Goal: Check status: Check status

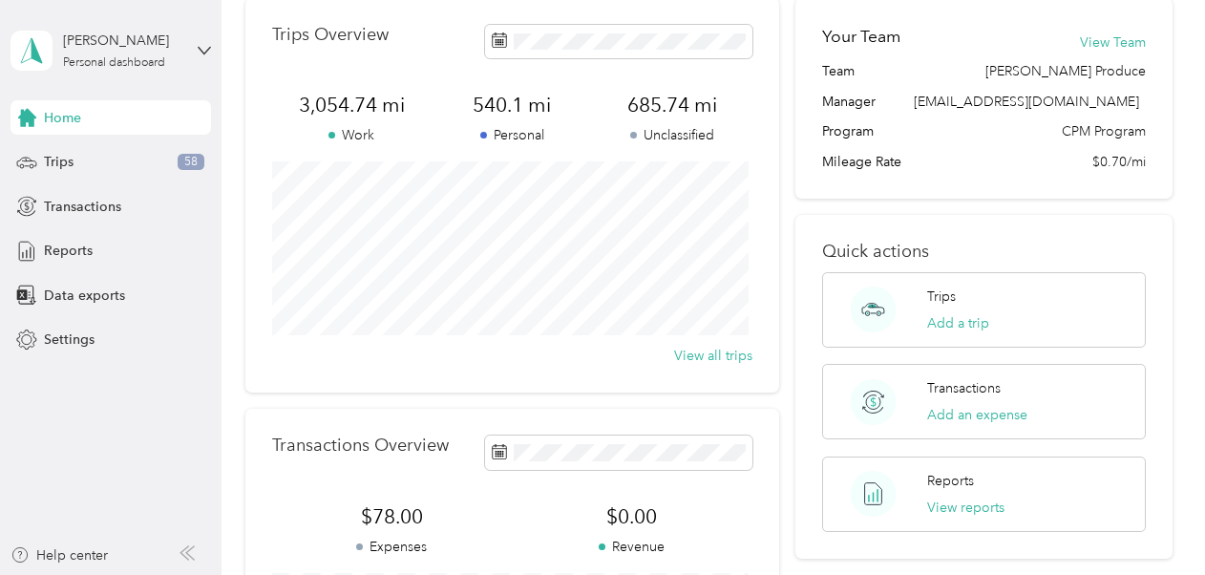
scroll to position [121, 0]
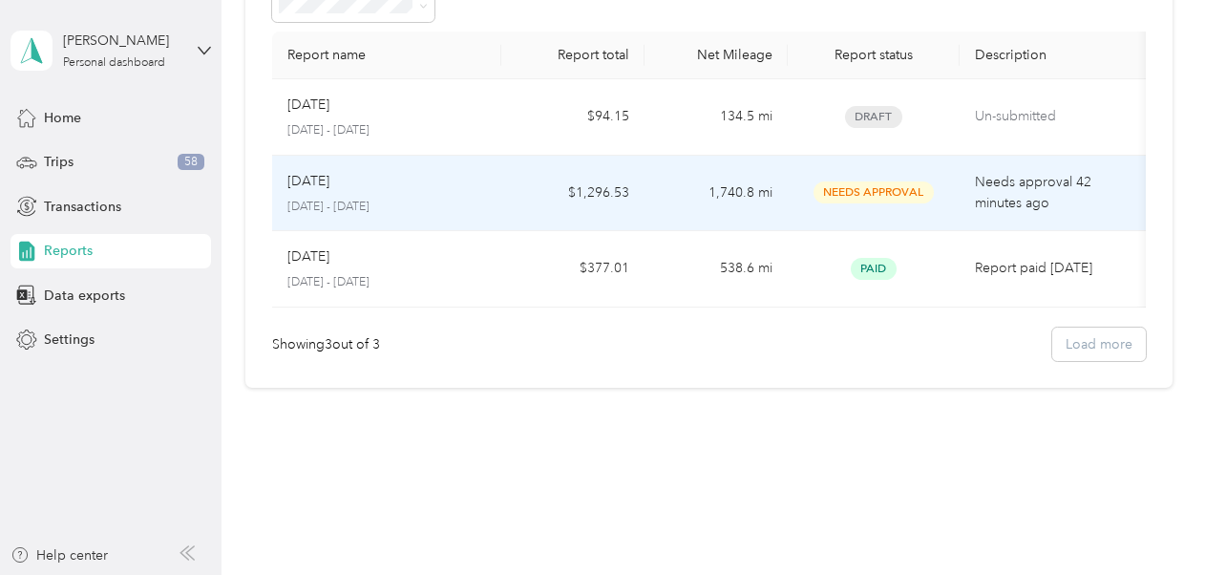
scroll to position [118, 0]
click at [649, 197] on td "1,740.8 mi" at bounding box center [715, 197] width 143 height 76
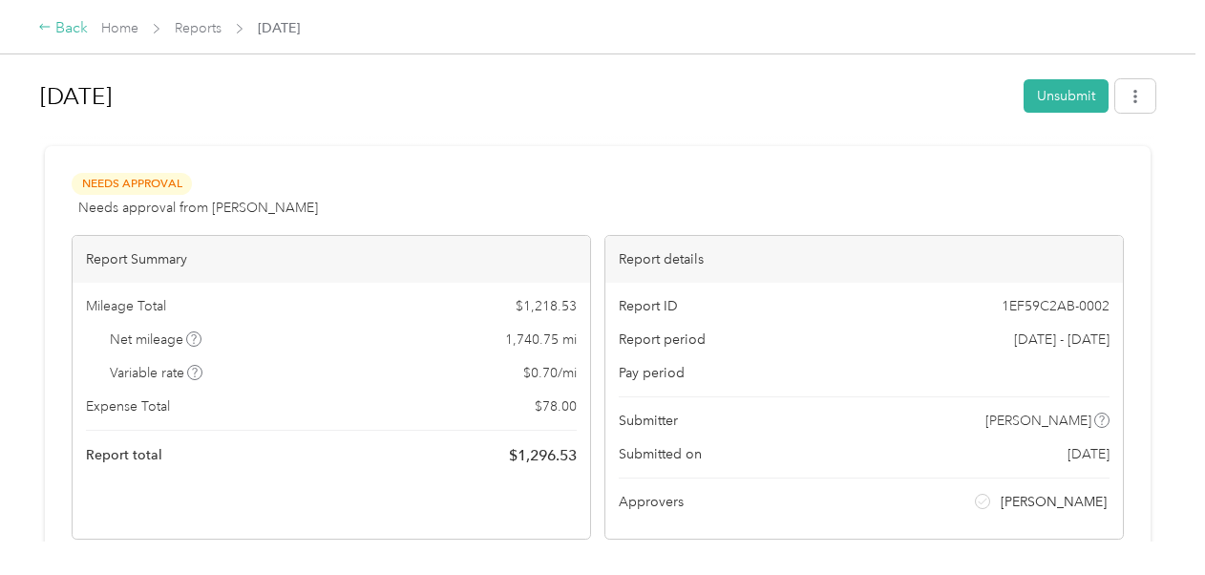
click at [57, 32] on div "Back" at bounding box center [63, 28] width 50 height 23
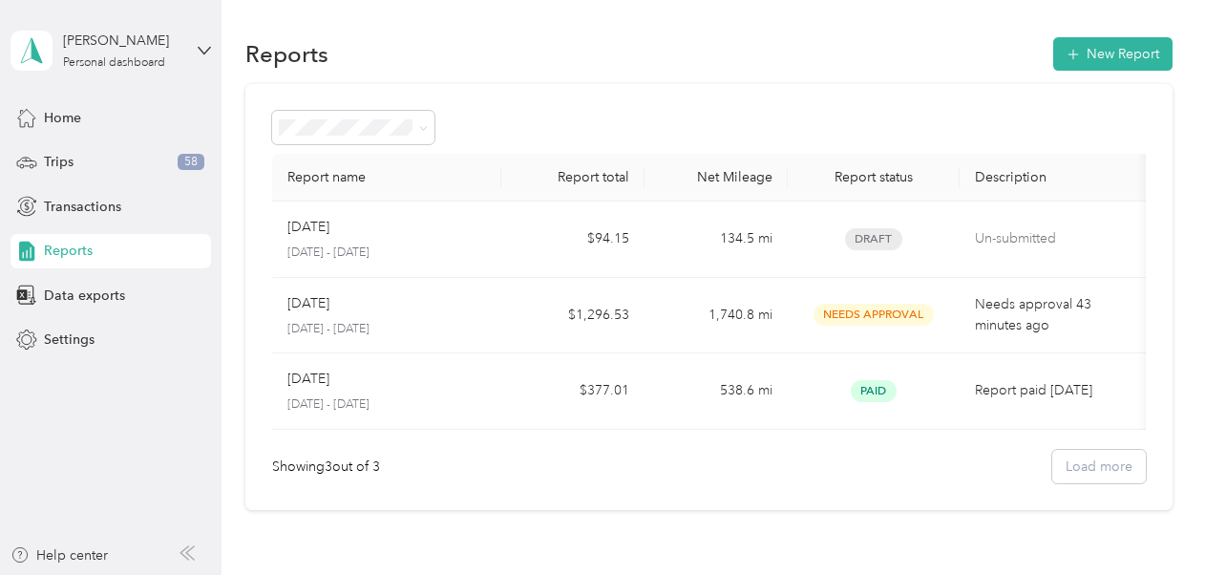
scroll to position [11, 0]
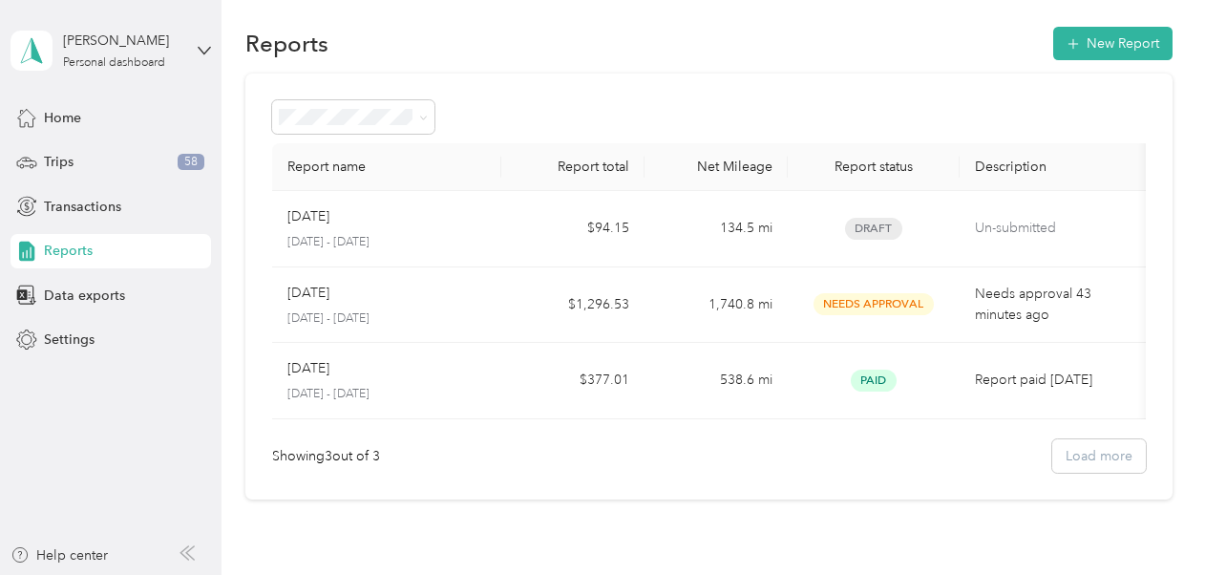
click at [661, 86] on div "Report name Report total Net Mileage Report status Description Sep [DATE] - [DA…" at bounding box center [708, 287] width 927 height 426
